Goal: Find specific page/section: Find specific page/section

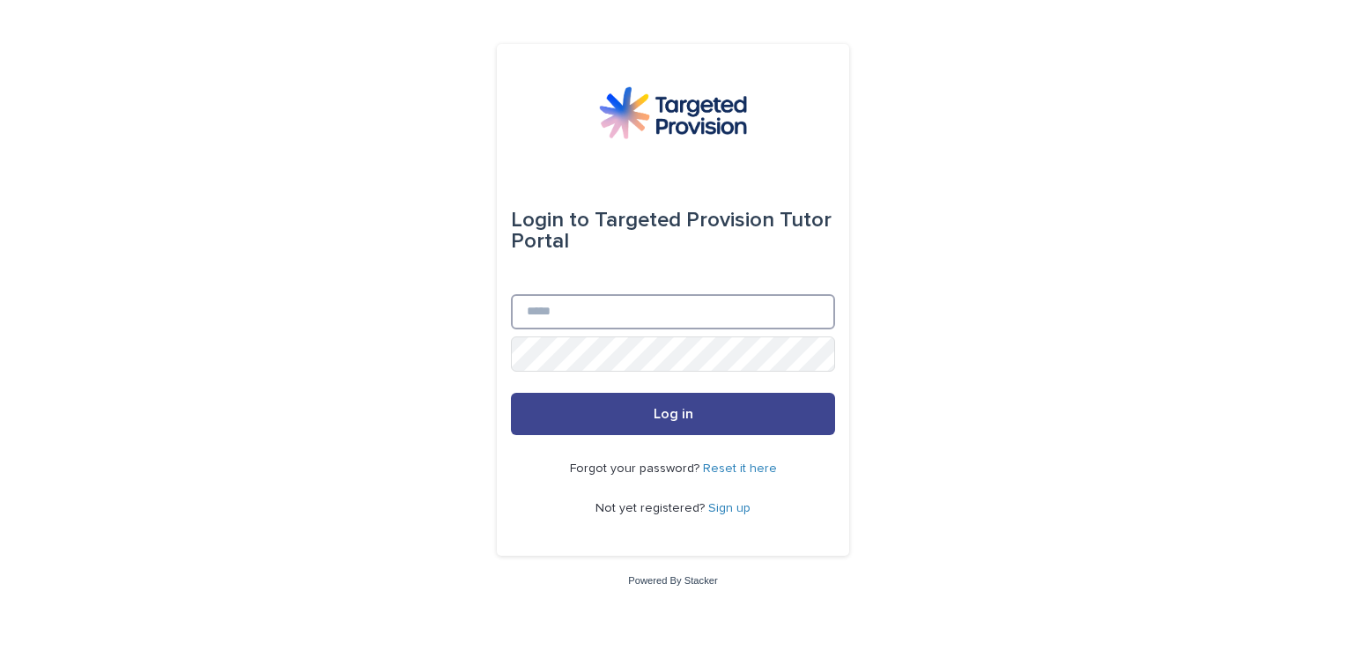
type input "**********"
click at [597, 425] on button "Log in" at bounding box center [673, 414] width 324 height 42
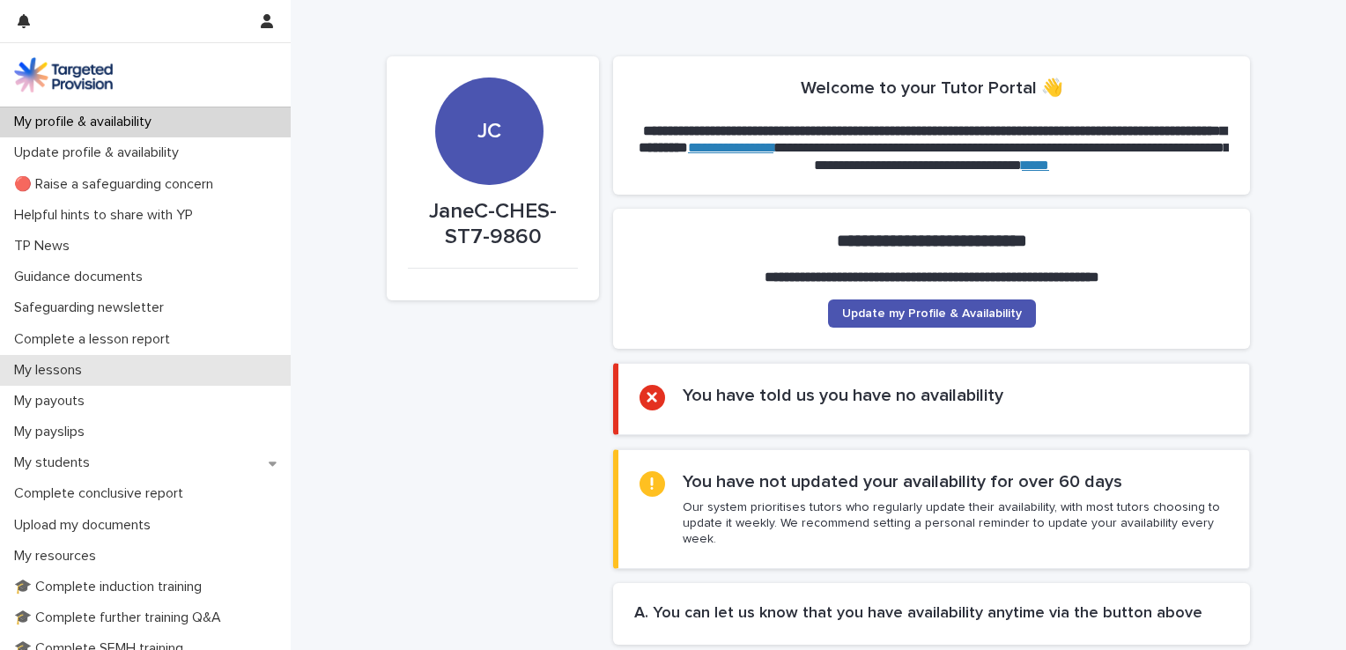
click at [98, 363] on div "My lessons" at bounding box center [145, 370] width 291 height 31
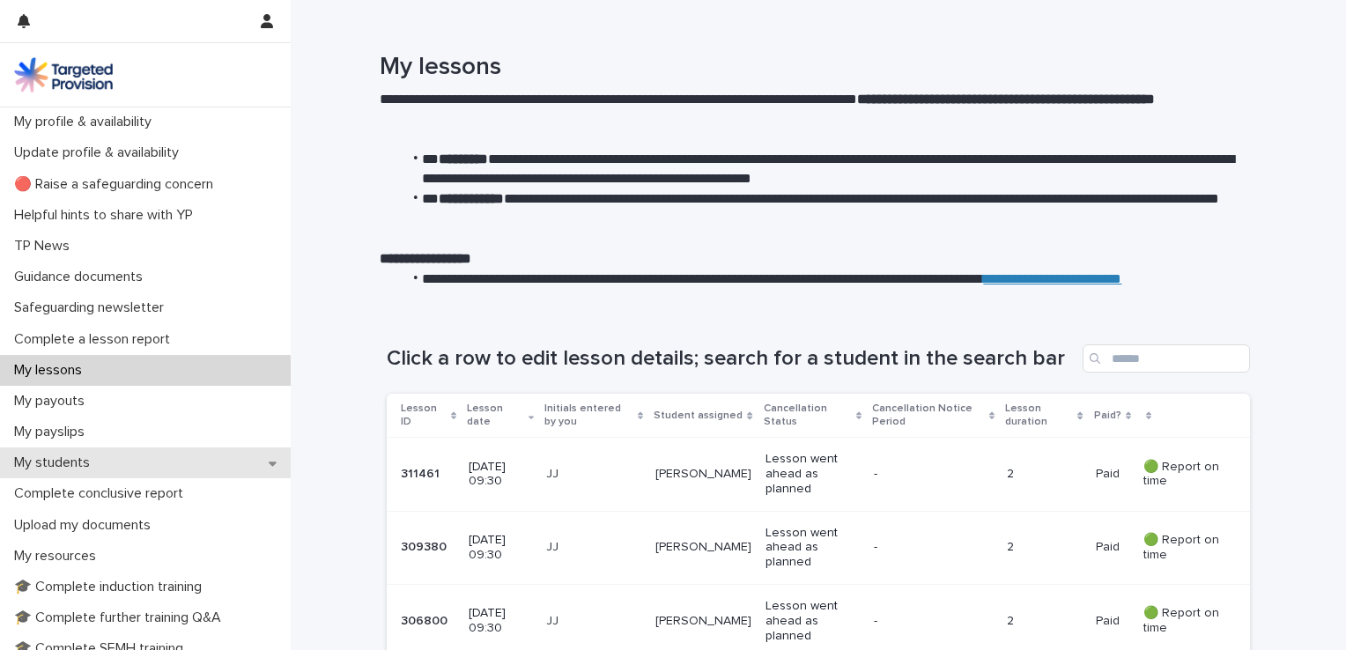
click at [92, 472] on div "My students" at bounding box center [145, 462] width 291 height 31
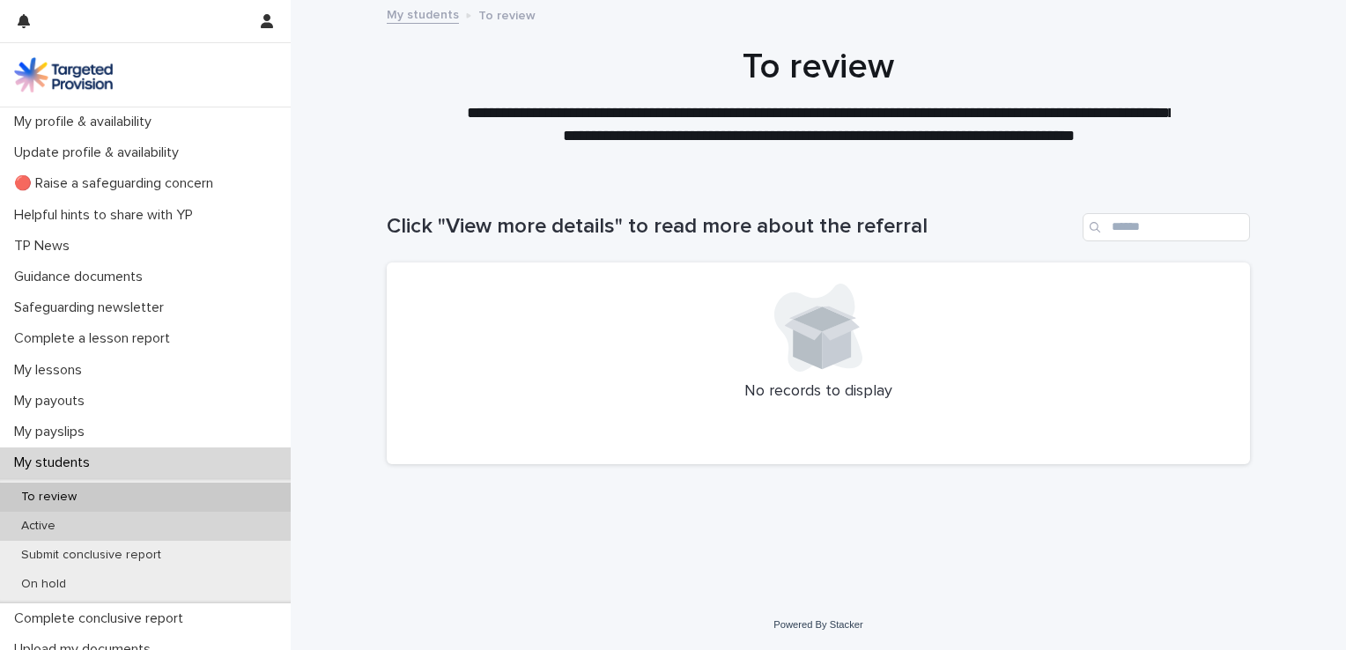
click at [48, 519] on p "Active" at bounding box center [38, 526] width 63 height 15
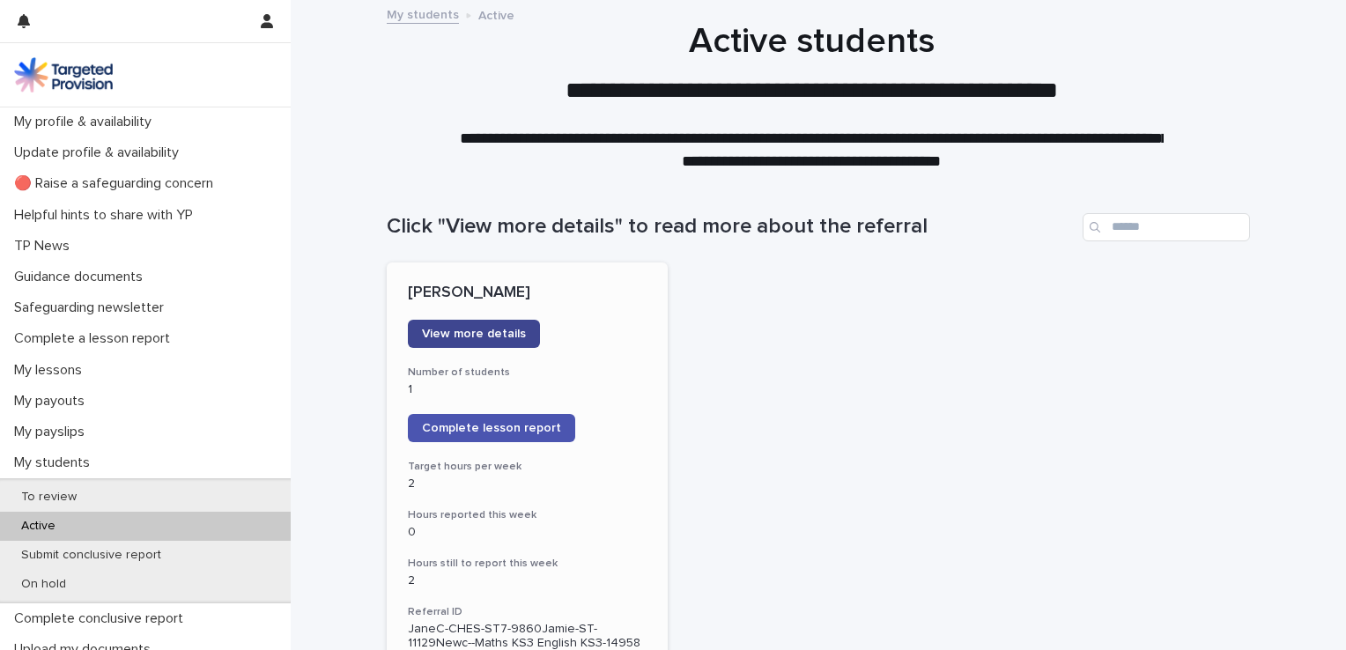
click at [478, 335] on span "View more details" at bounding box center [474, 334] width 104 height 12
